Goal: Task Accomplishment & Management: Use online tool/utility

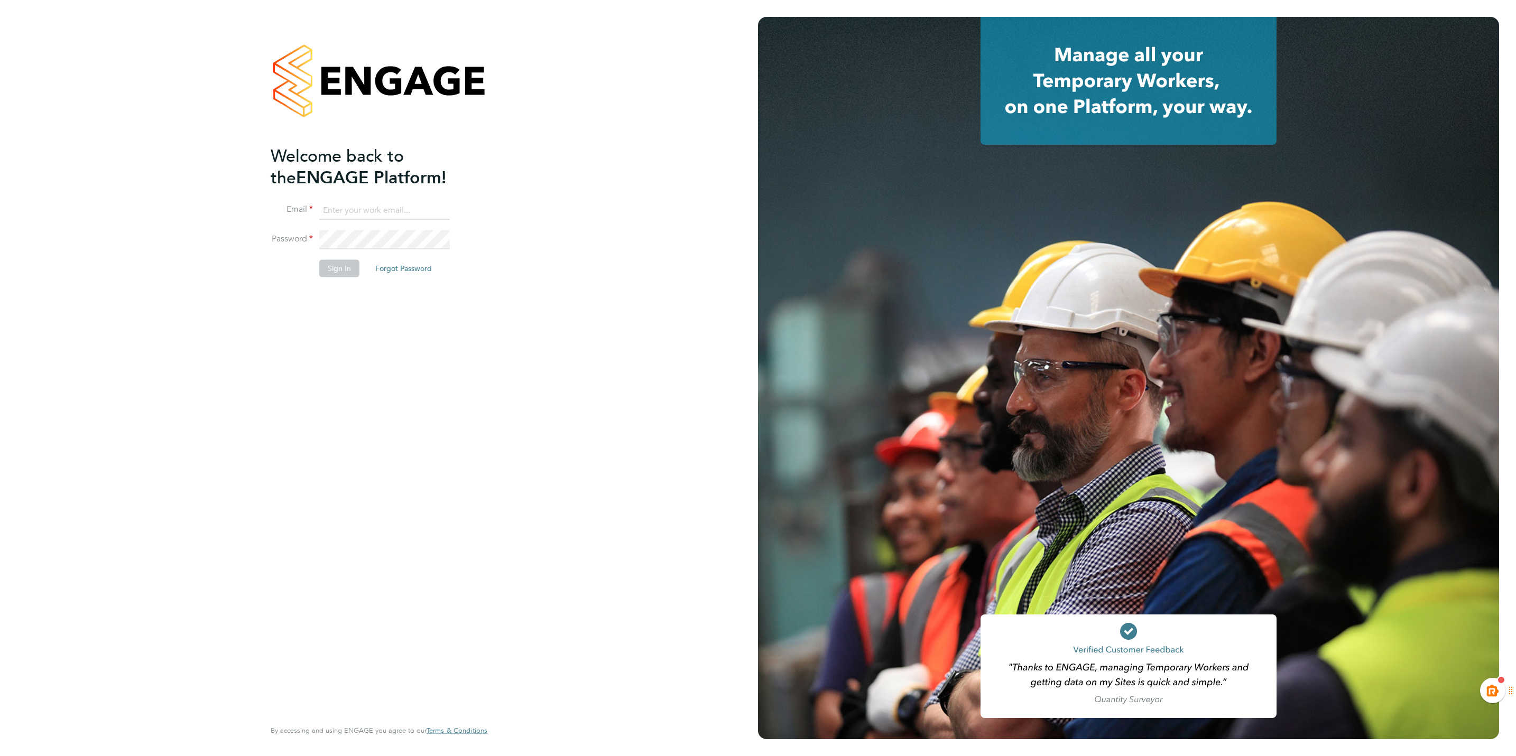
type input "kiera.troutt@buildrec.com"
click at [346, 273] on button "Sign In" at bounding box center [339, 268] width 40 height 17
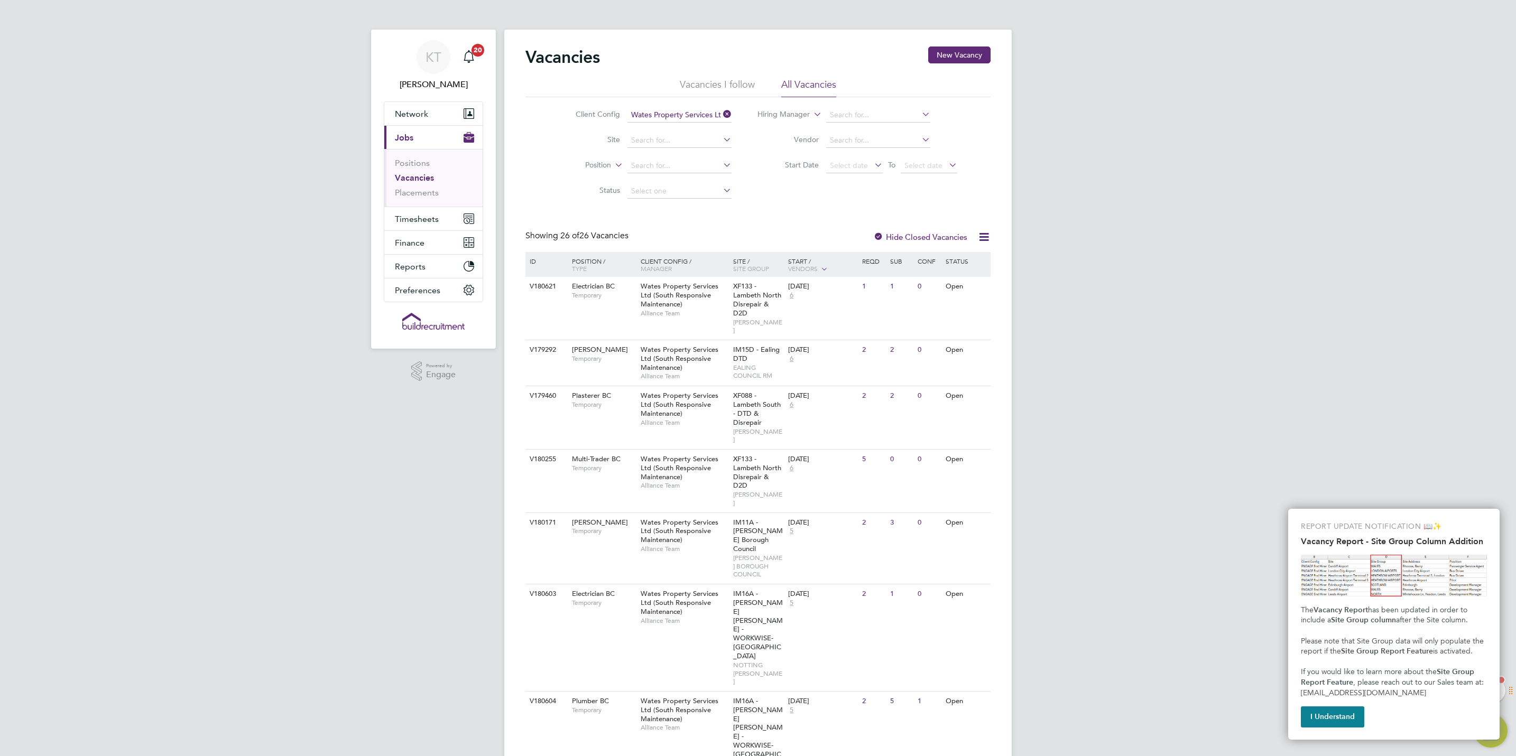
drag, startPoint x: 1325, startPoint y: 297, endPoint x: 1373, endPoint y: 569, distance: 277.1
click at [1326, 712] on button "I Understand" at bounding box center [1332, 717] width 63 height 21
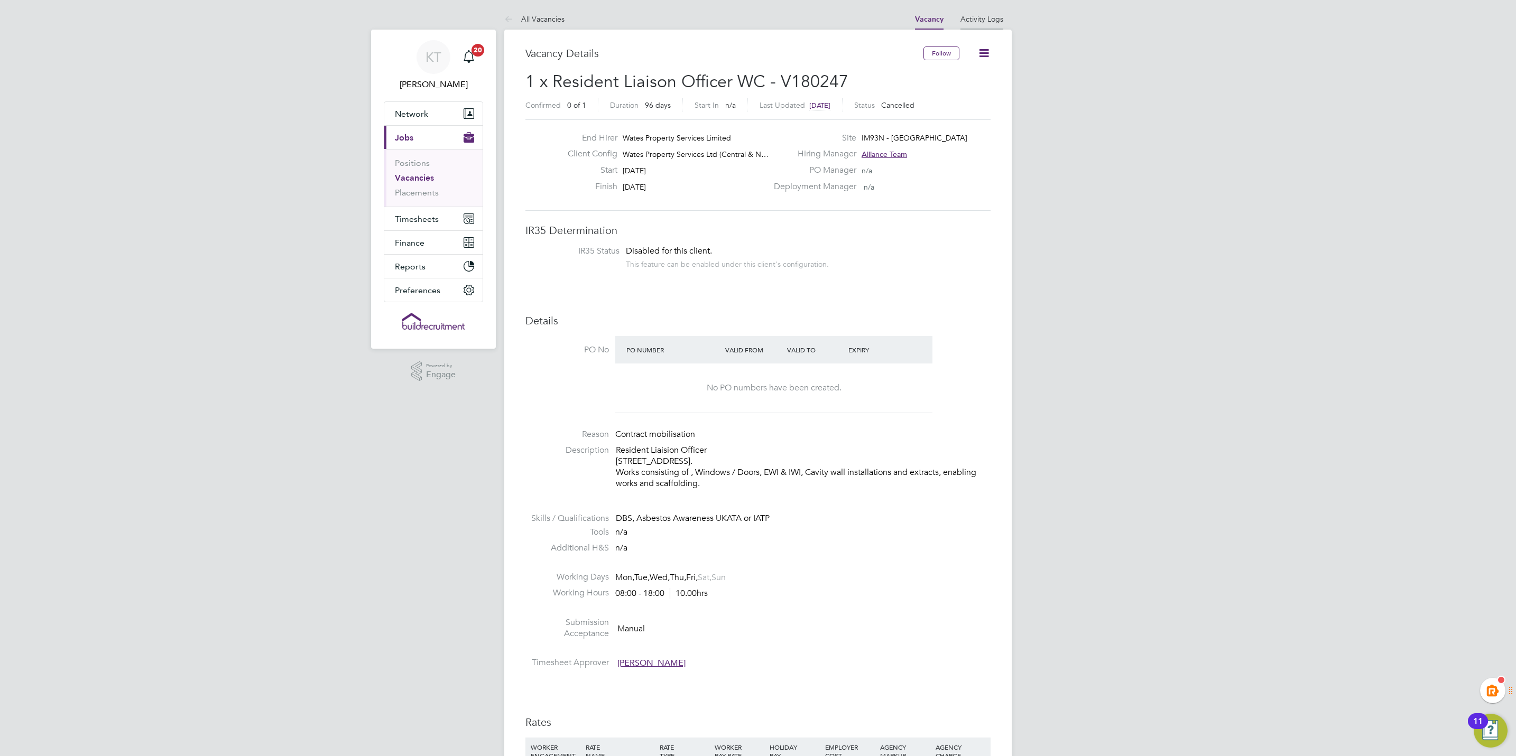
scroll to position [32, 75]
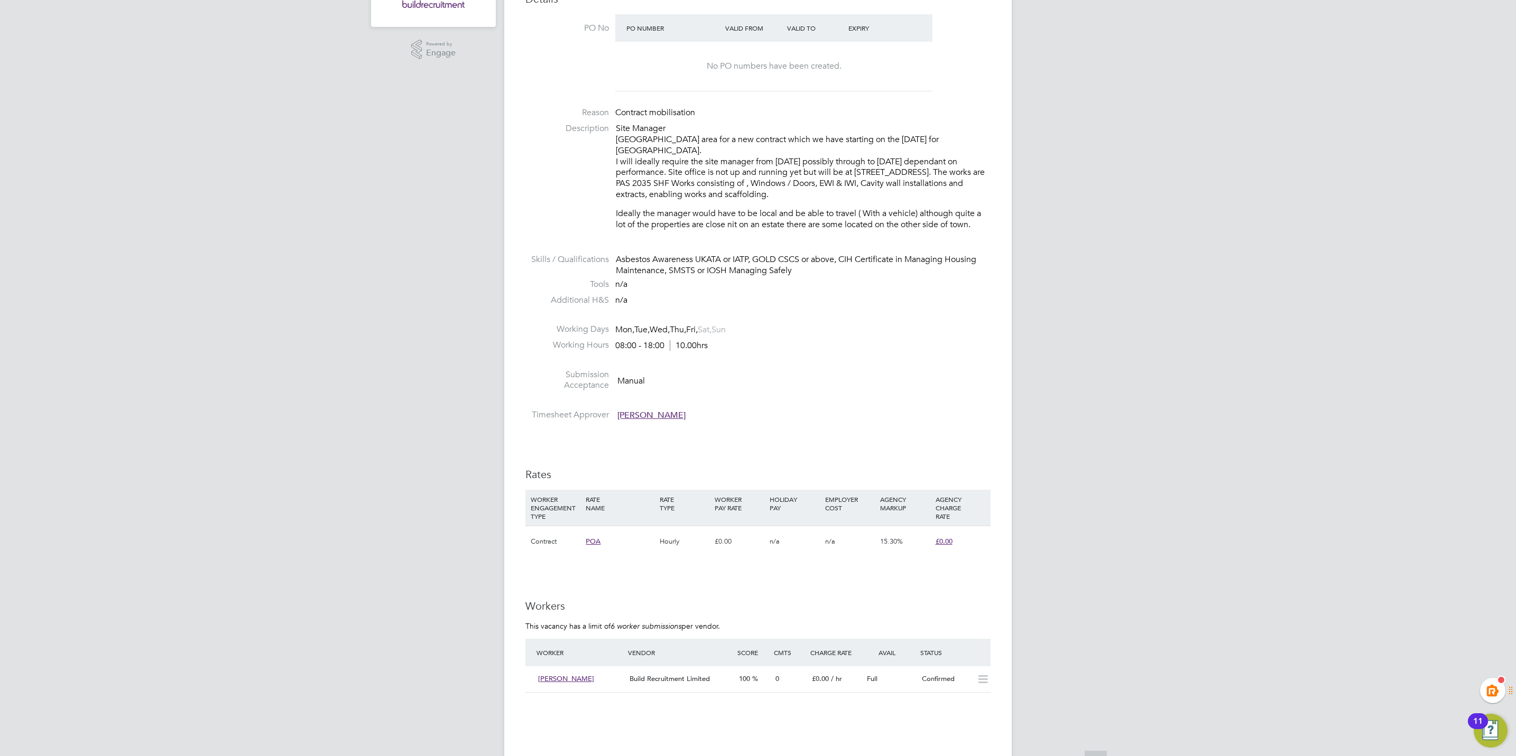
scroll to position [555, 0]
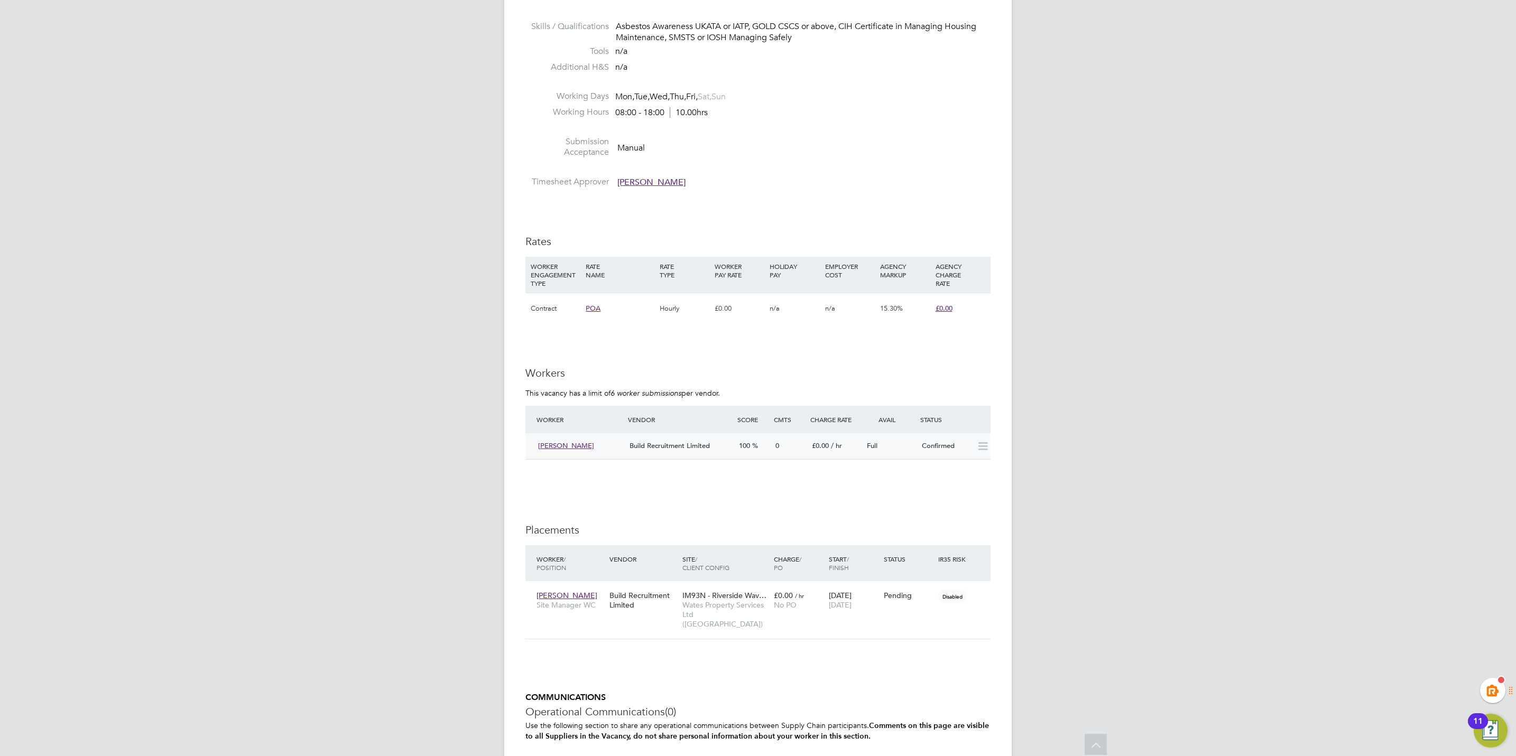
click at [844, 438] on div "£0.00 / hr" at bounding box center [835, 446] width 55 height 17
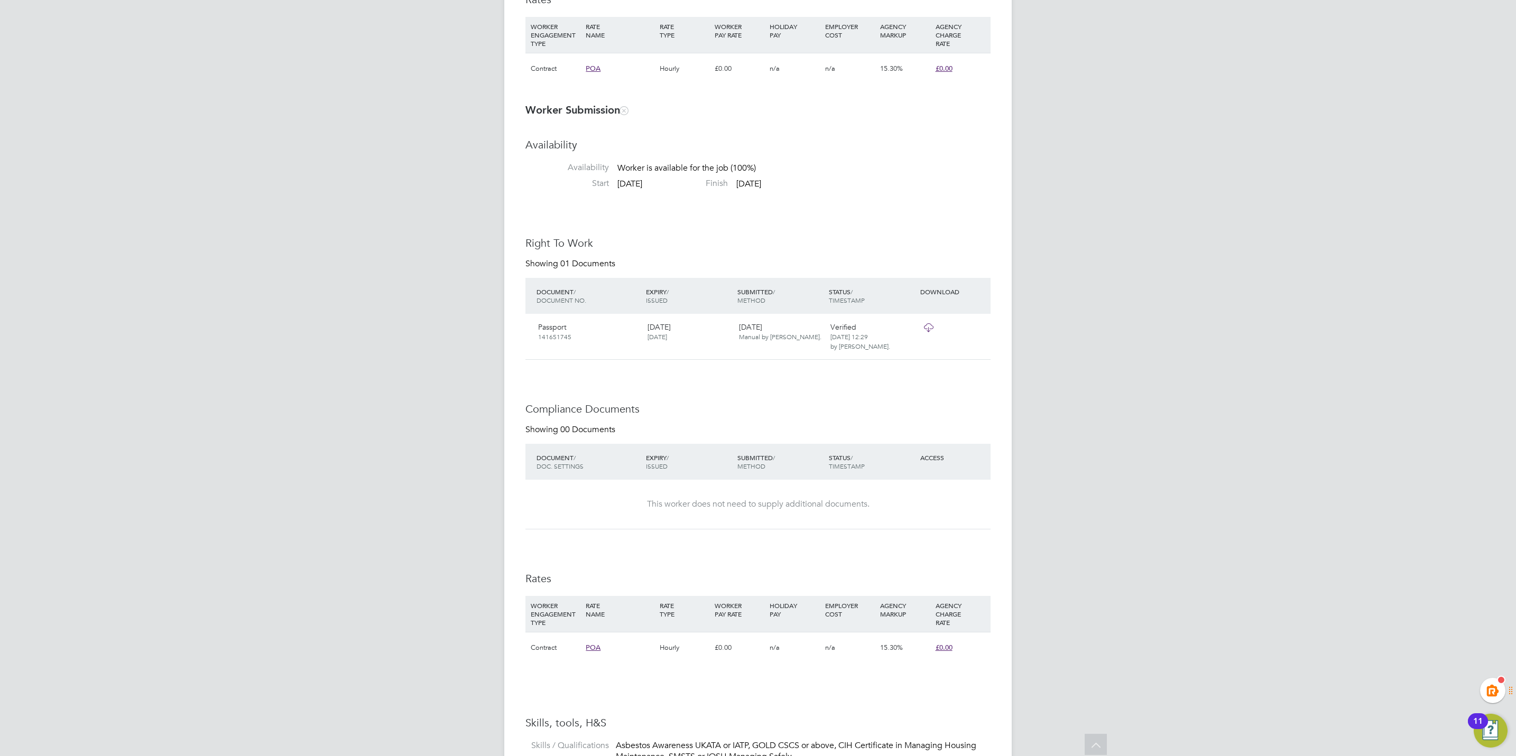
scroll to position [16, 209]
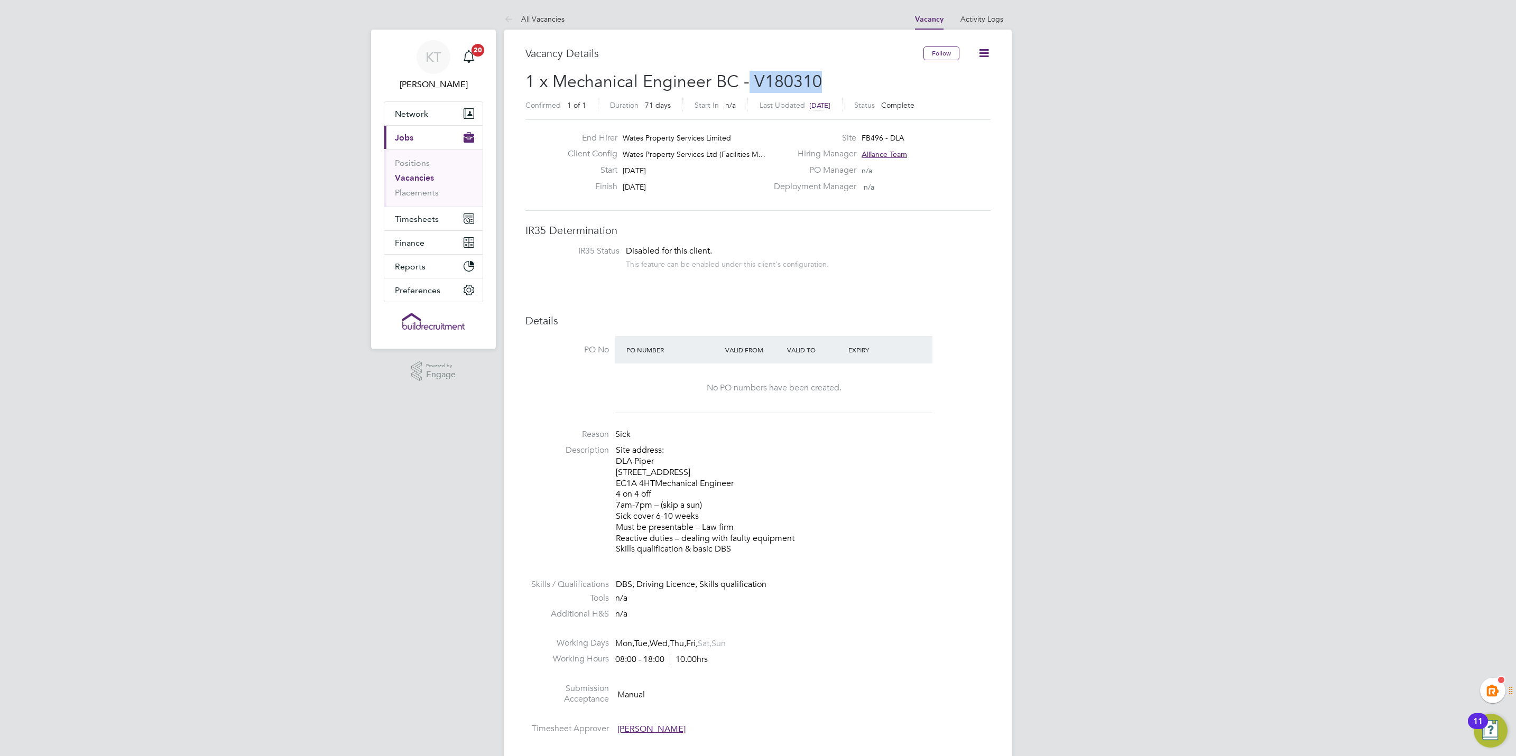
drag, startPoint x: 835, startPoint y: 81, endPoint x: 748, endPoint y: 86, distance: 86.3
click at [748, 86] on h2 "1 x Mechanical Engineer BC - V180310 Confirmed 1 of 1 Duration 71 days Start In…" at bounding box center [757, 93] width 465 height 44
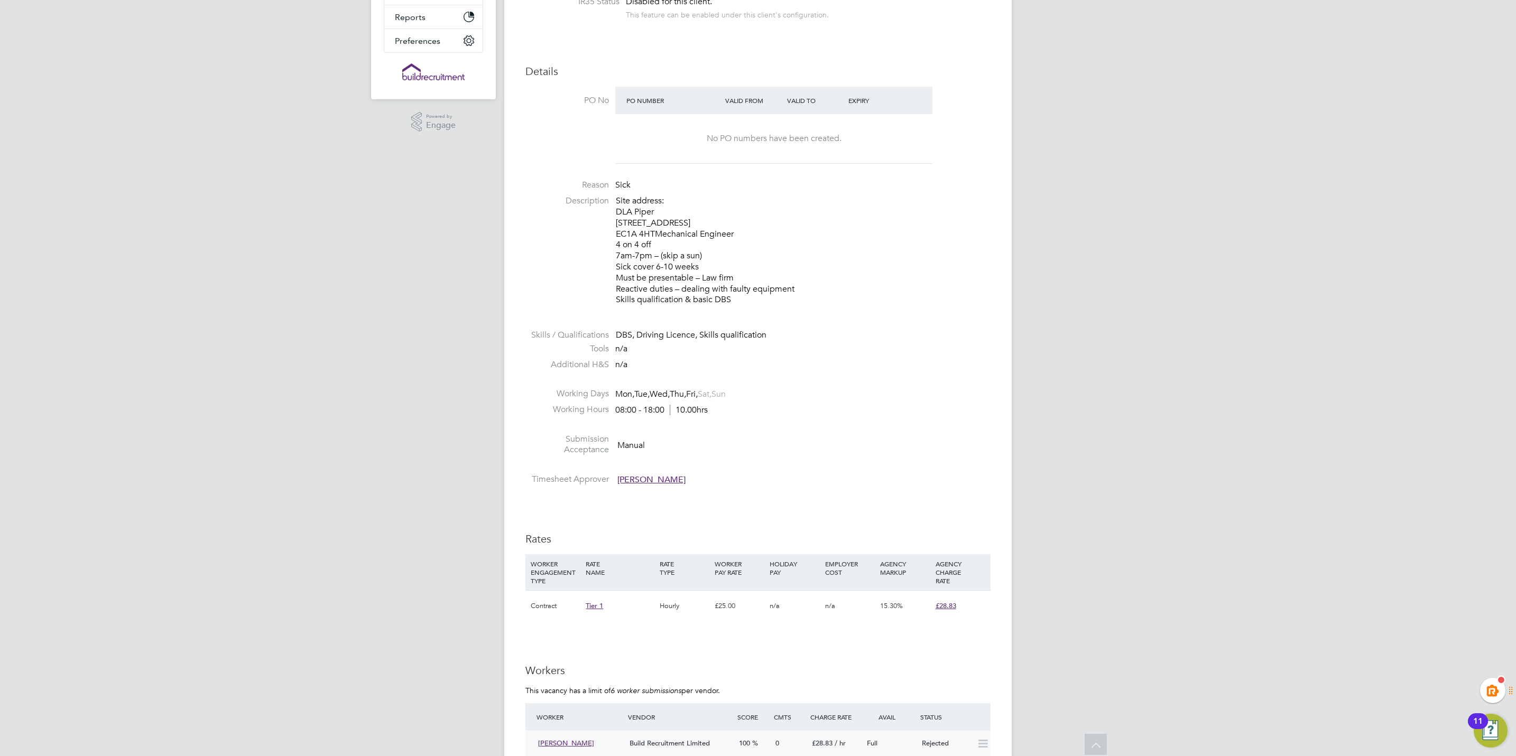
scroll to position [17, 92]
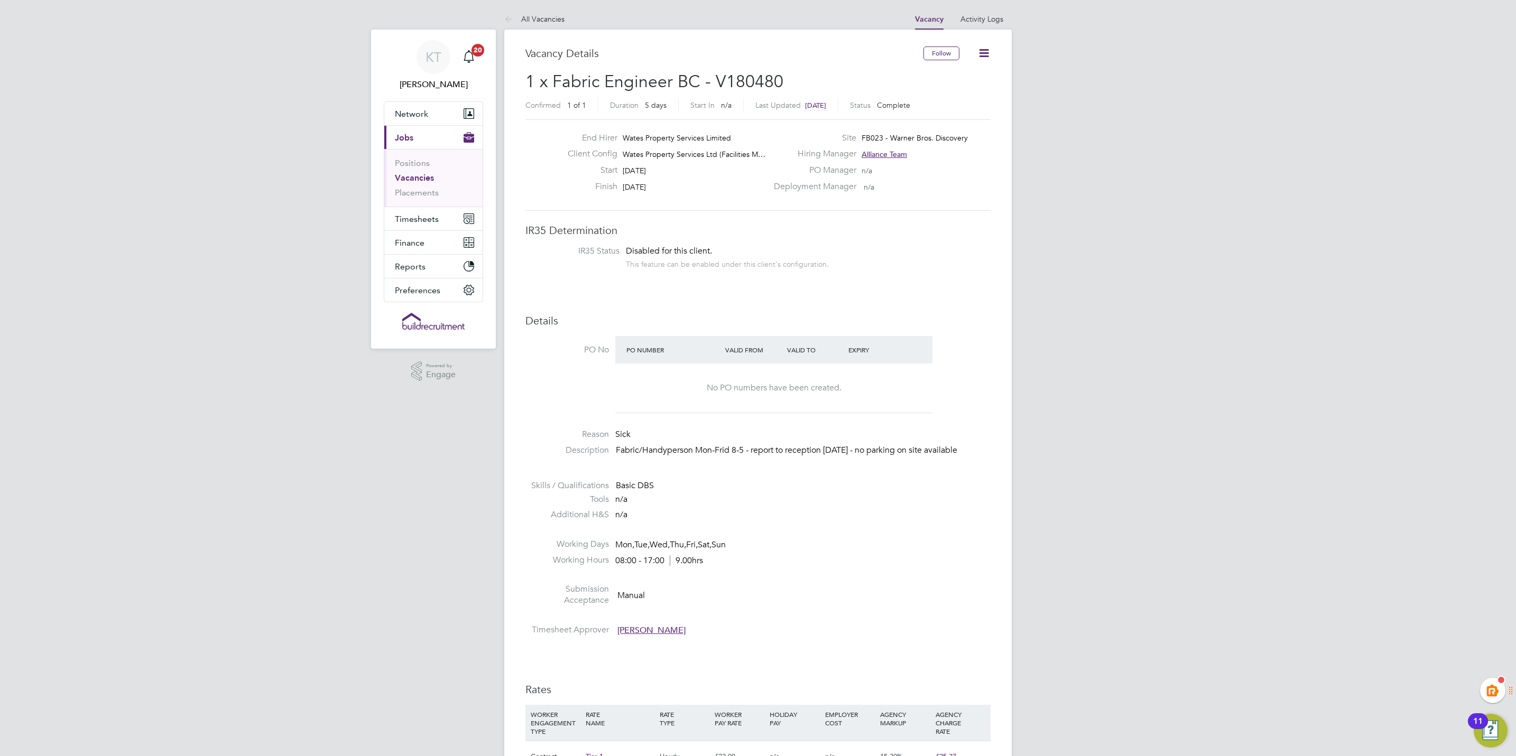
click at [782, 62] on div "Vacancy Details" at bounding box center [724, 59] width 398 height 24
drag, startPoint x: 779, startPoint y: 78, endPoint x: 711, endPoint y: 80, distance: 68.2
click at [711, 80] on span "1 x Fabric Engineer BC - V180480" at bounding box center [654, 81] width 258 height 21
copy span "V180480"
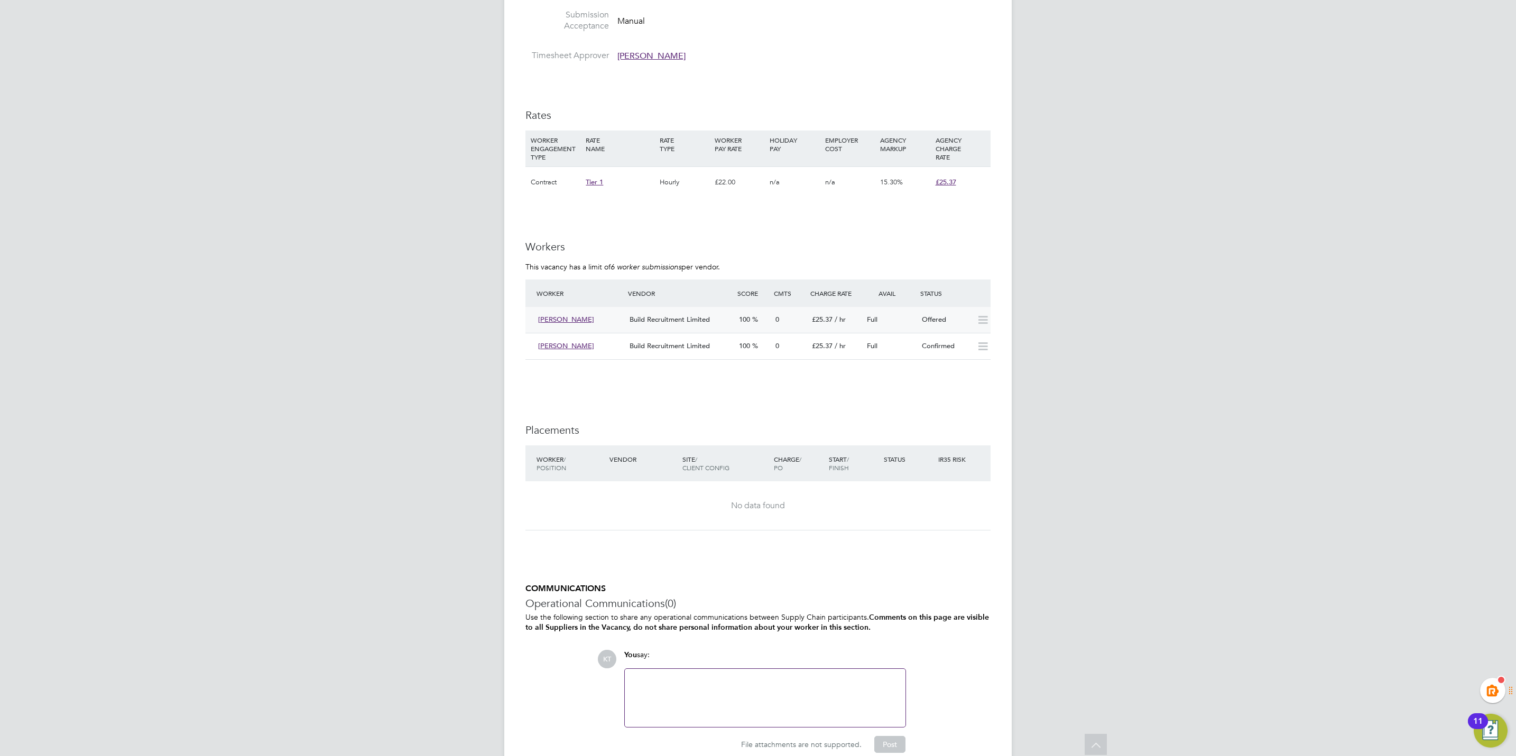
scroll to position [547, 0]
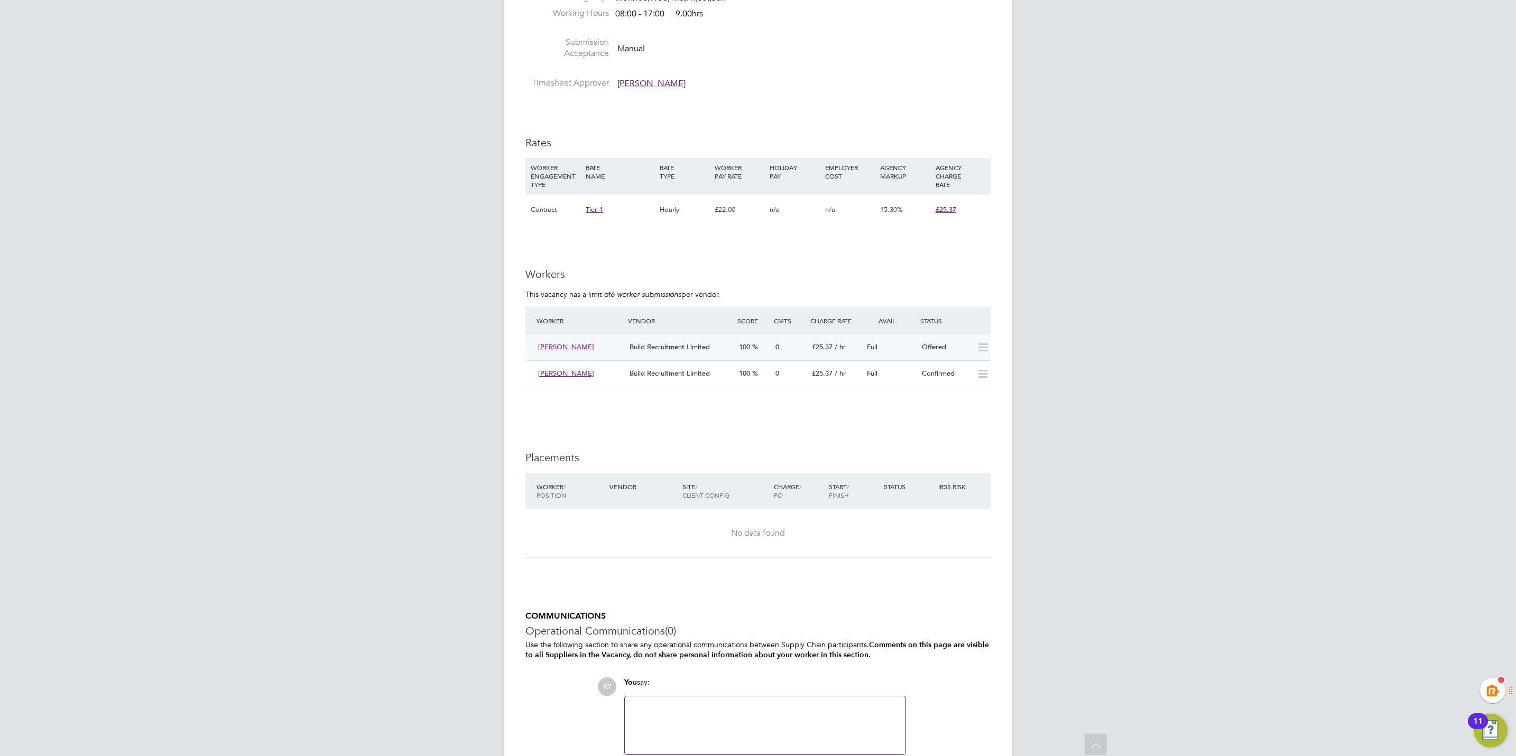
click at [572, 349] on span "[PERSON_NAME]" at bounding box center [566, 347] width 56 height 9
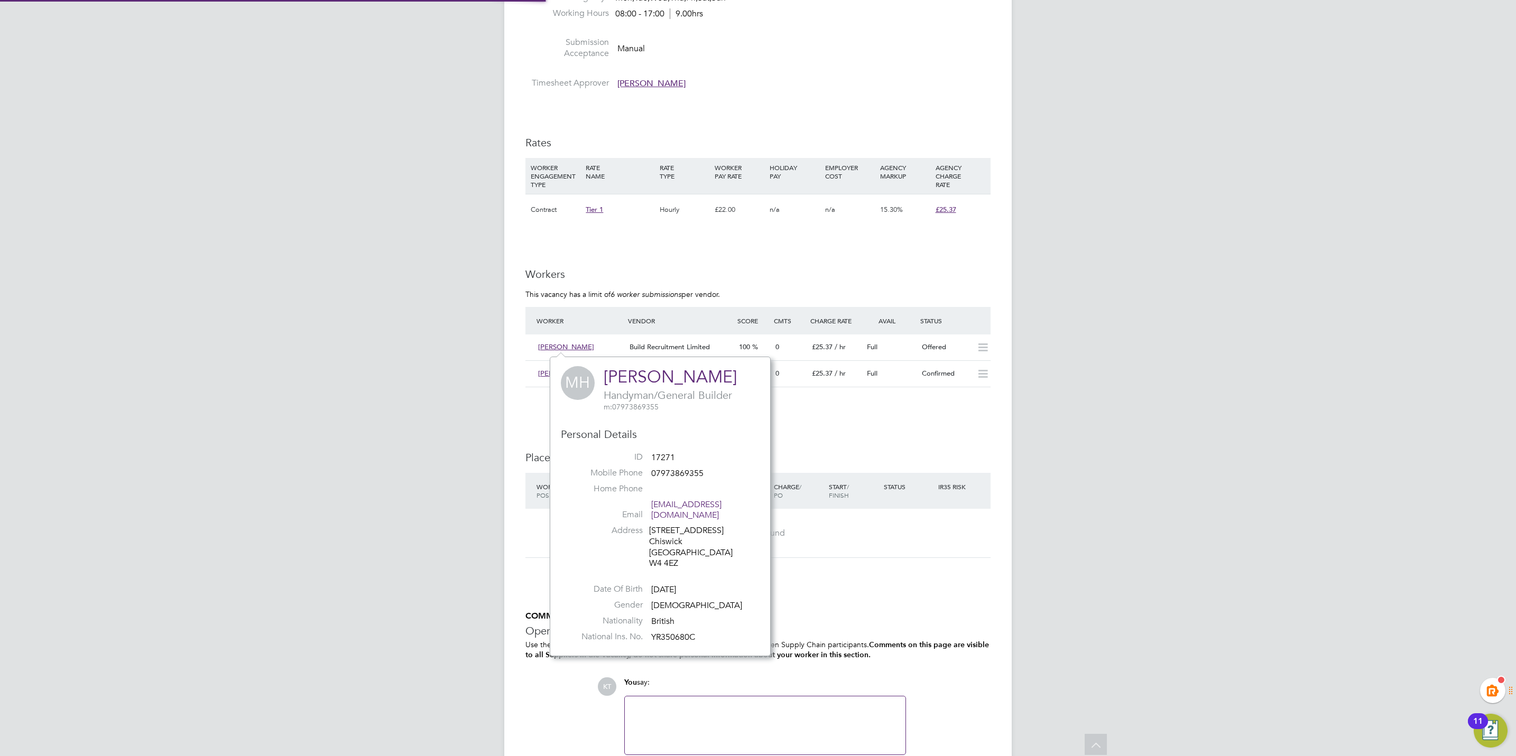
scroll to position [289, 221]
click at [558, 343] on div "[PERSON_NAME]" at bounding box center [579, 347] width 91 height 17
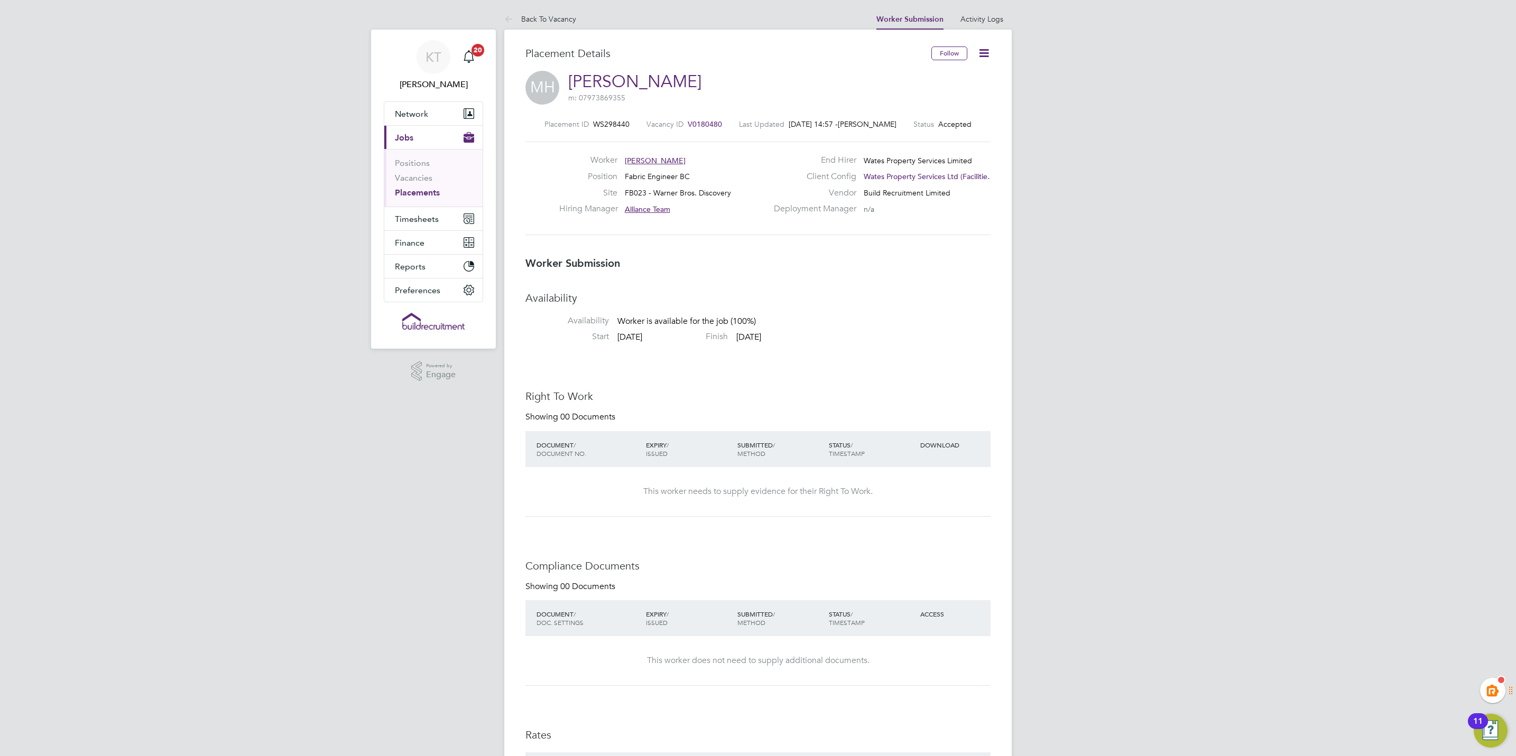
scroll to position [16, 209]
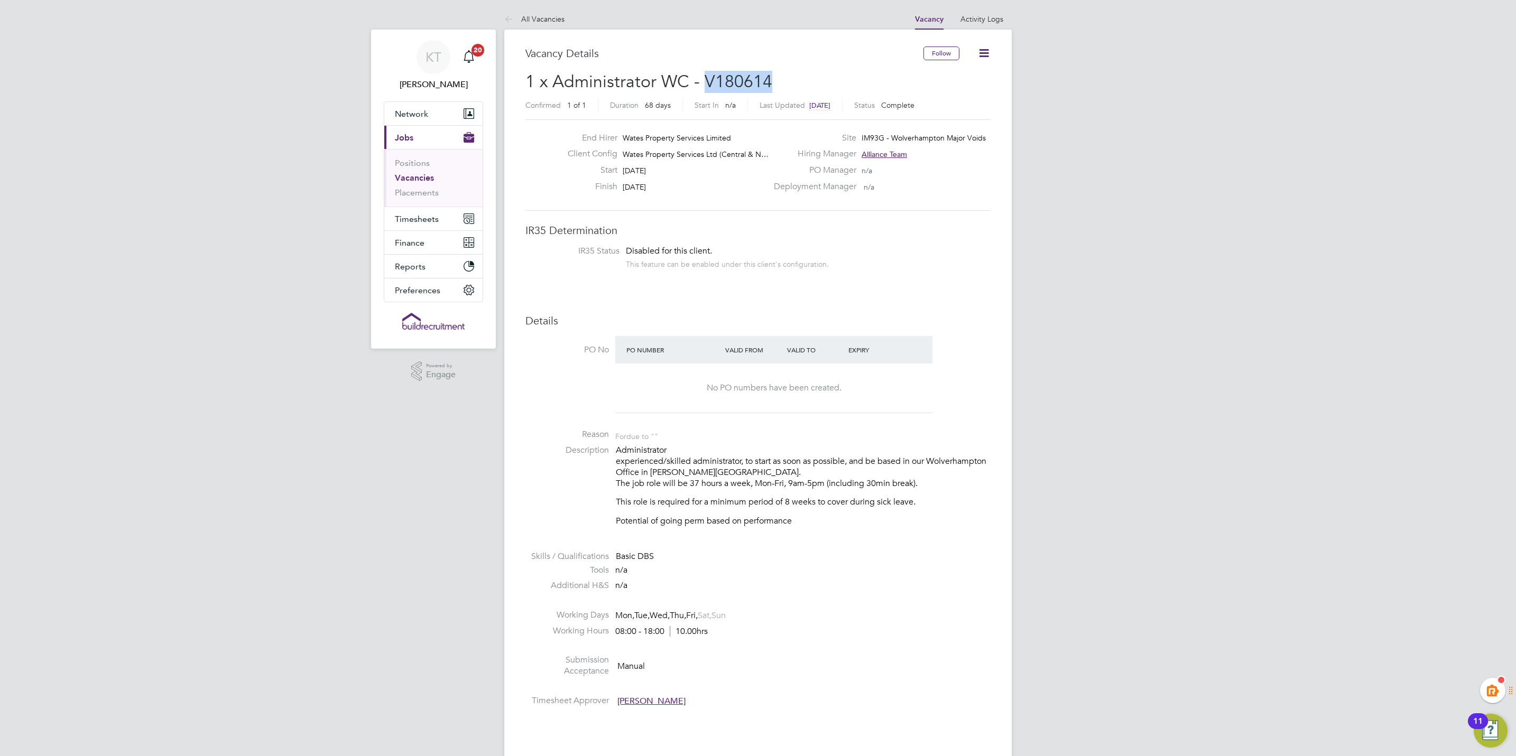
drag, startPoint x: 781, startPoint y: 84, endPoint x: 707, endPoint y: 85, distance: 73.5
click at [707, 85] on h2 "1 x Administrator WC - V180614 Confirmed 1 of 1 Duration 68 days Start In n/a L…" at bounding box center [757, 93] width 465 height 44
copy span "V180614"
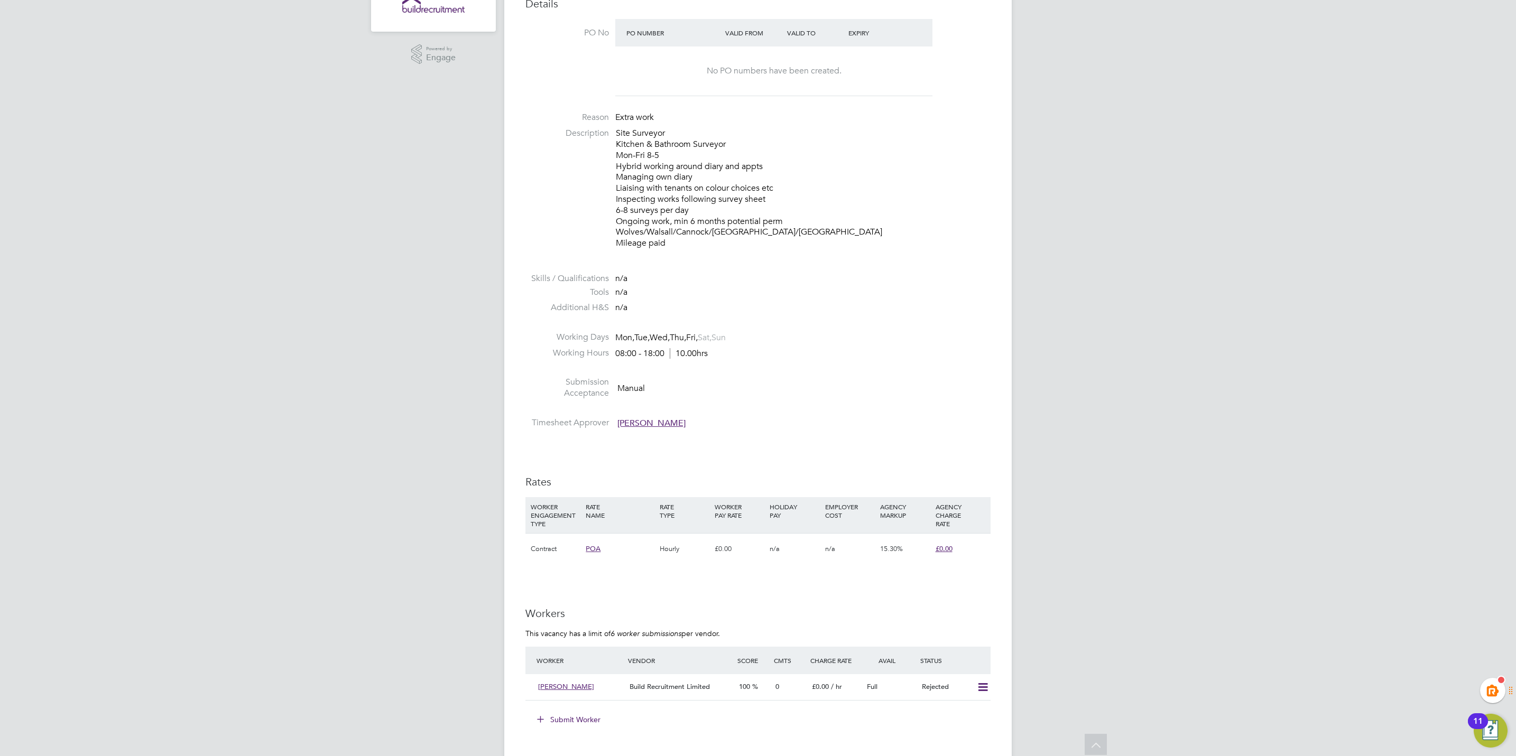
scroll to position [714, 0]
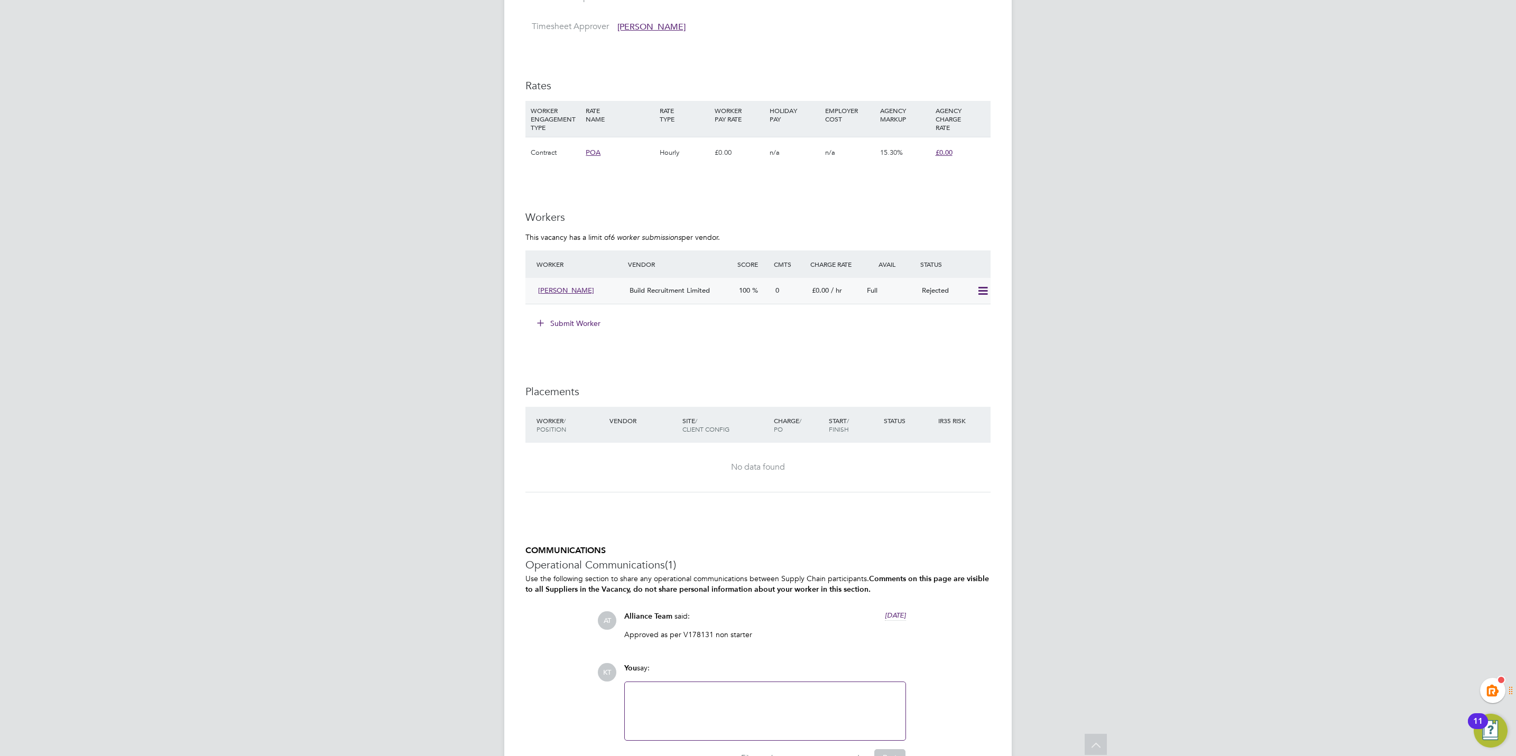
click at [898, 292] on div "Full" at bounding box center [890, 290] width 55 height 17
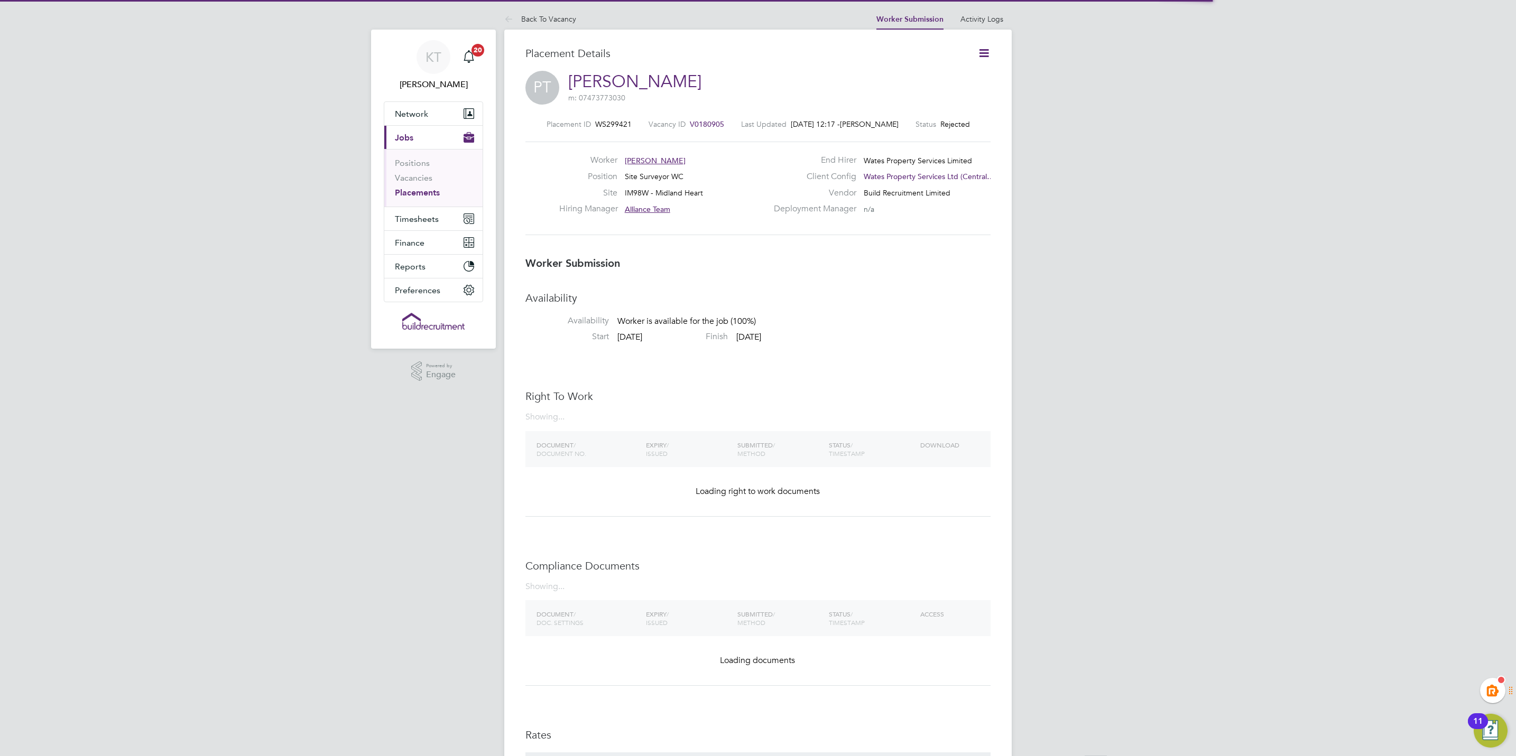
scroll to position [5, 5]
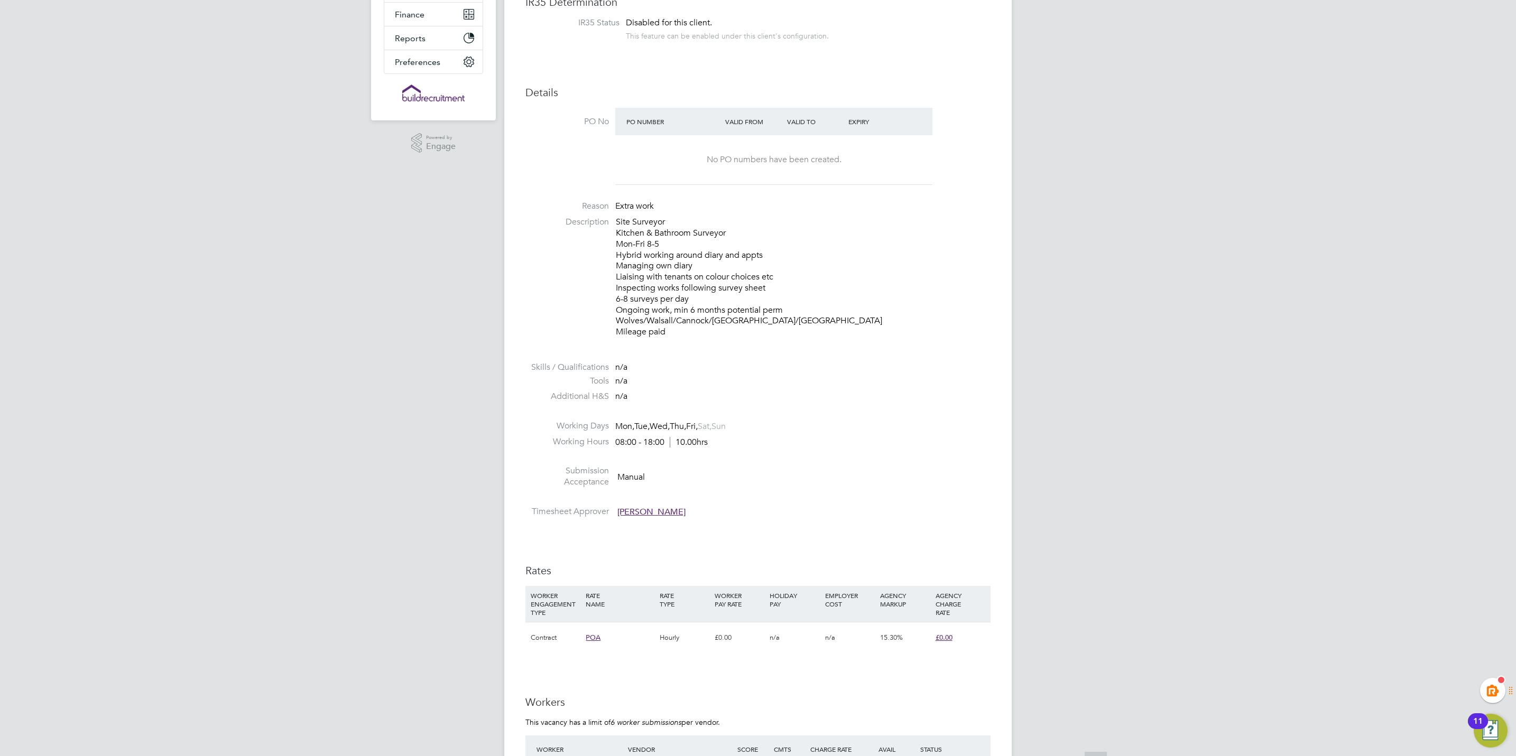
scroll to position [238, 0]
